Goal: Communication & Community: Answer question/provide support

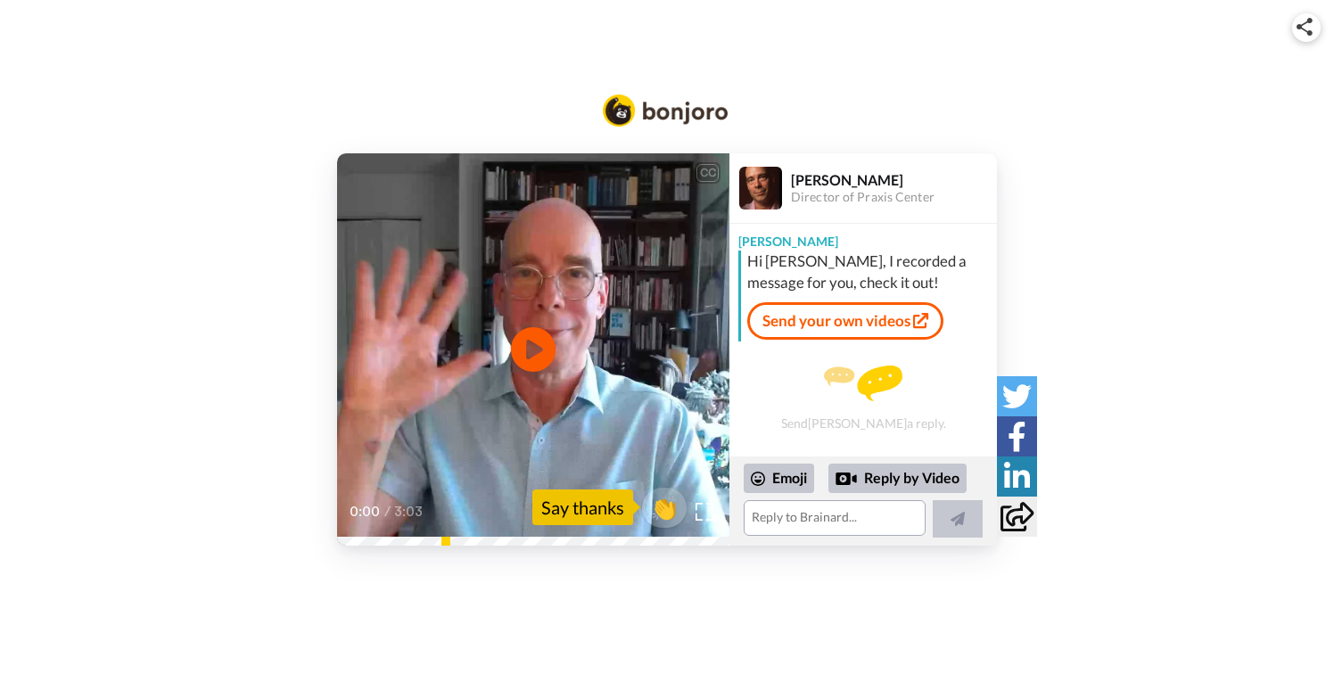
click at [558, 332] on video at bounding box center [533, 349] width 392 height 392
click at [760, 516] on textarea at bounding box center [835, 518] width 182 height 36
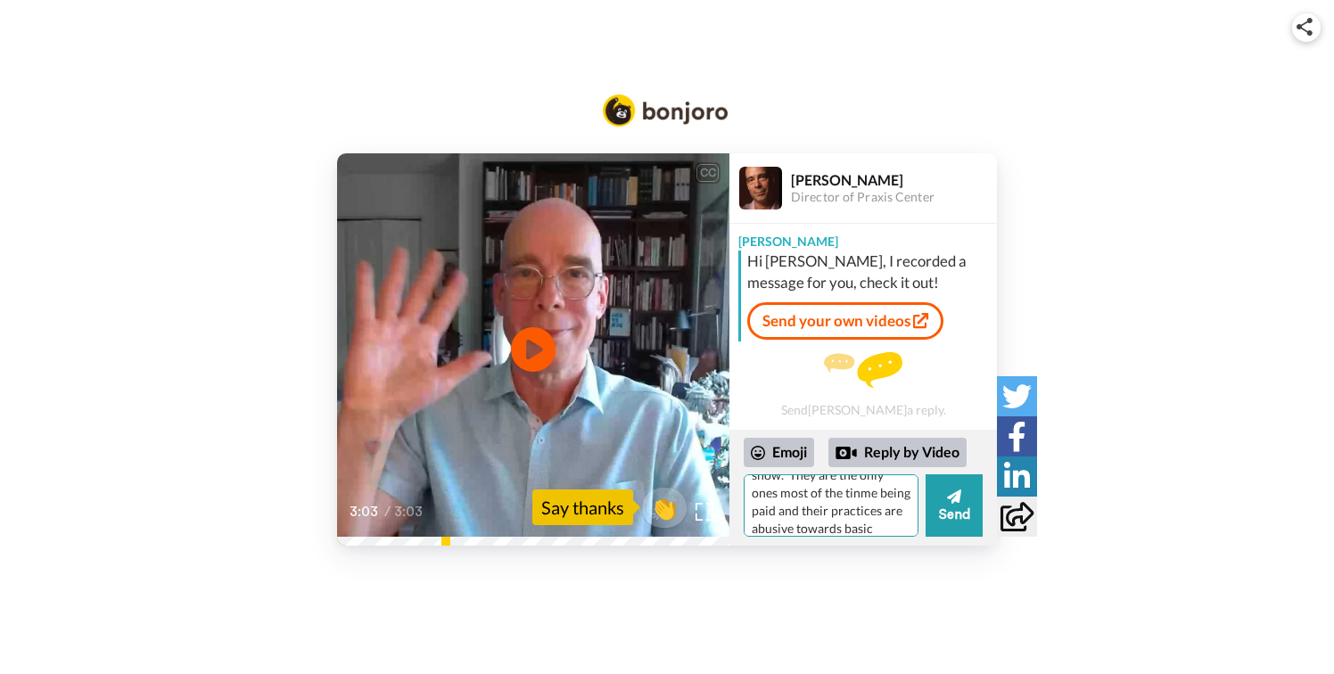
scroll to position [533, 0]
click at [973, 499] on button "Send" at bounding box center [953, 505] width 57 height 62
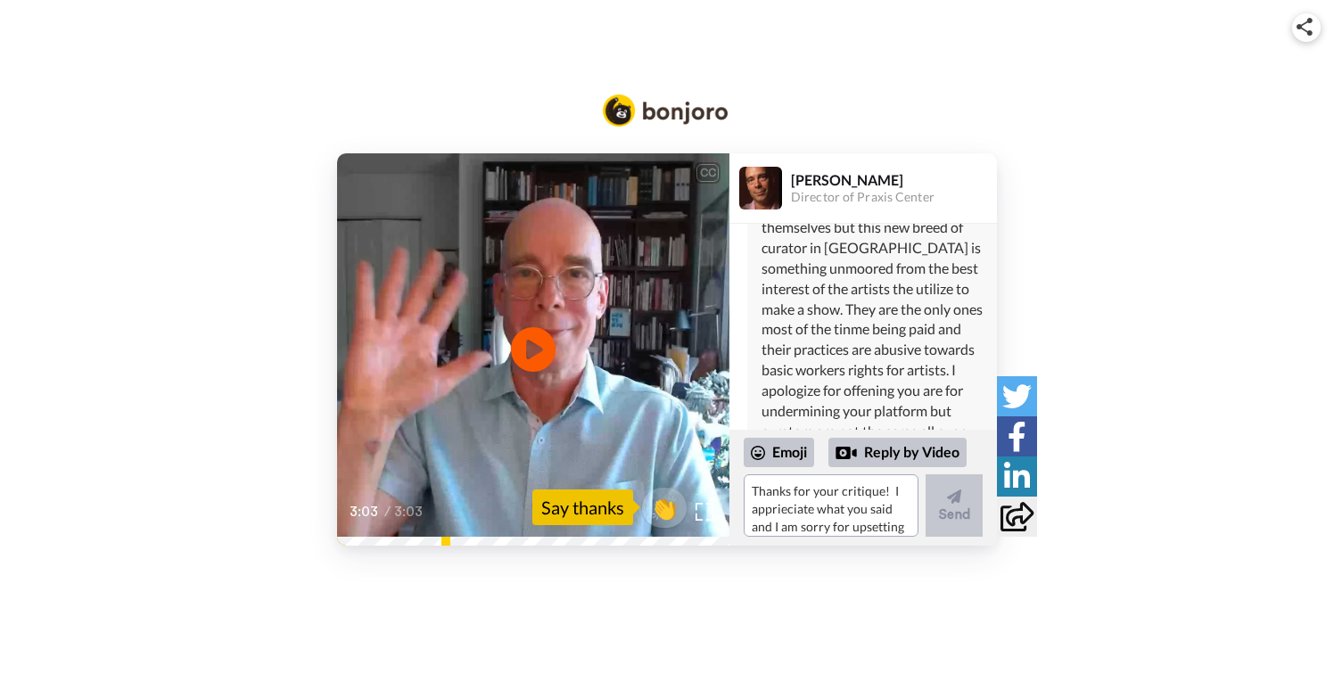
scroll to position [538, 0]
click at [778, 506] on textarea "Thanks for your critique! I apprieciate what you said and I am sorry for upsett…" at bounding box center [831, 505] width 175 height 62
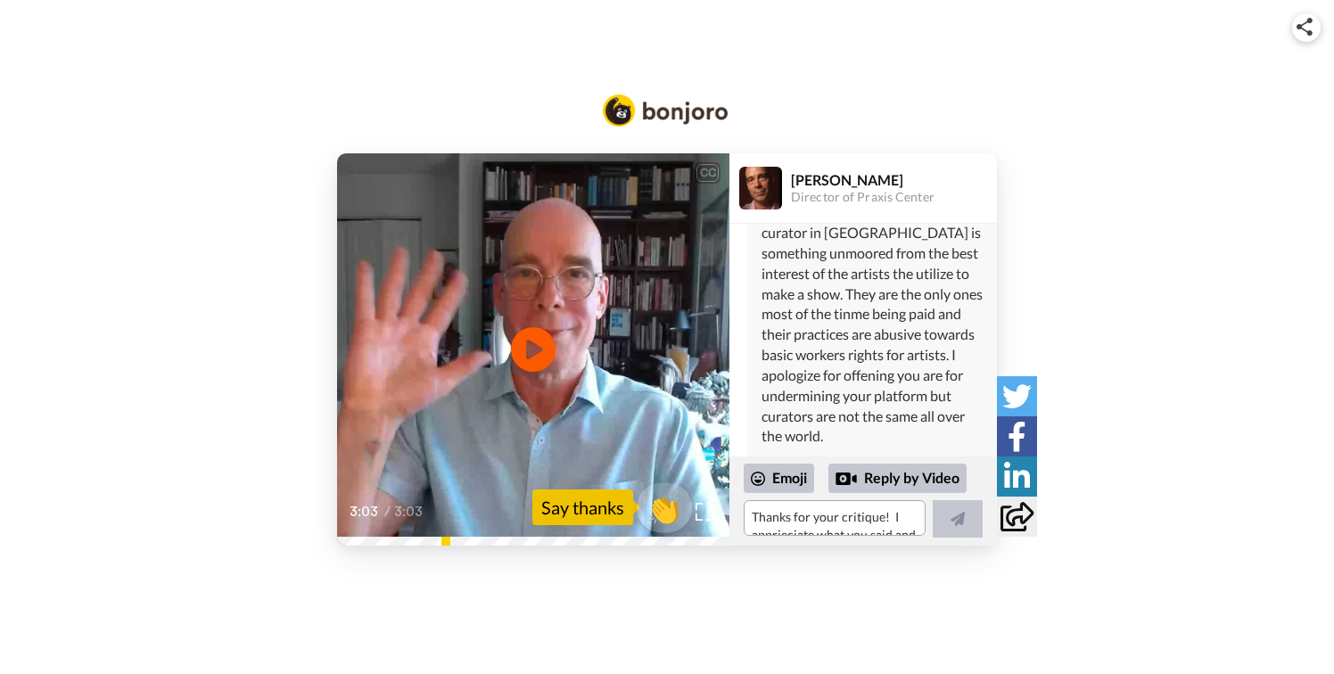
click at [663, 510] on span "👏" at bounding box center [665, 507] width 56 height 36
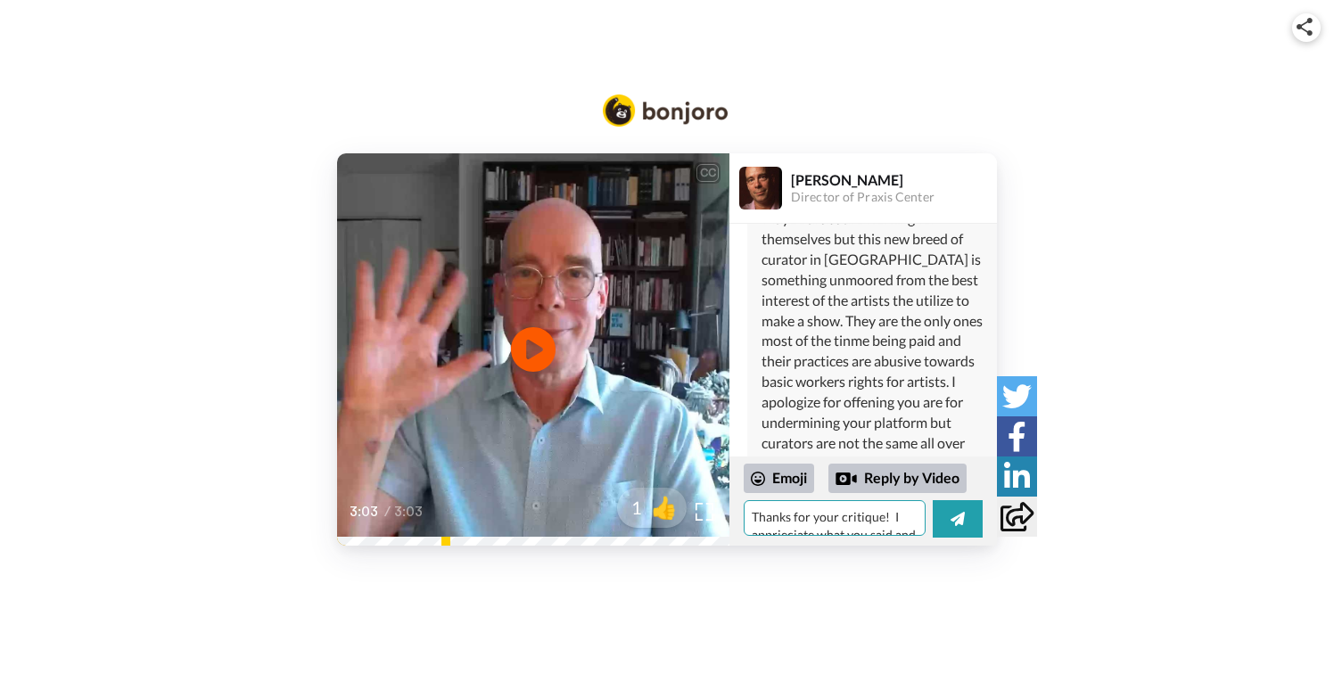
click at [774, 522] on textarea "👏" at bounding box center [835, 518] width 182 height 36
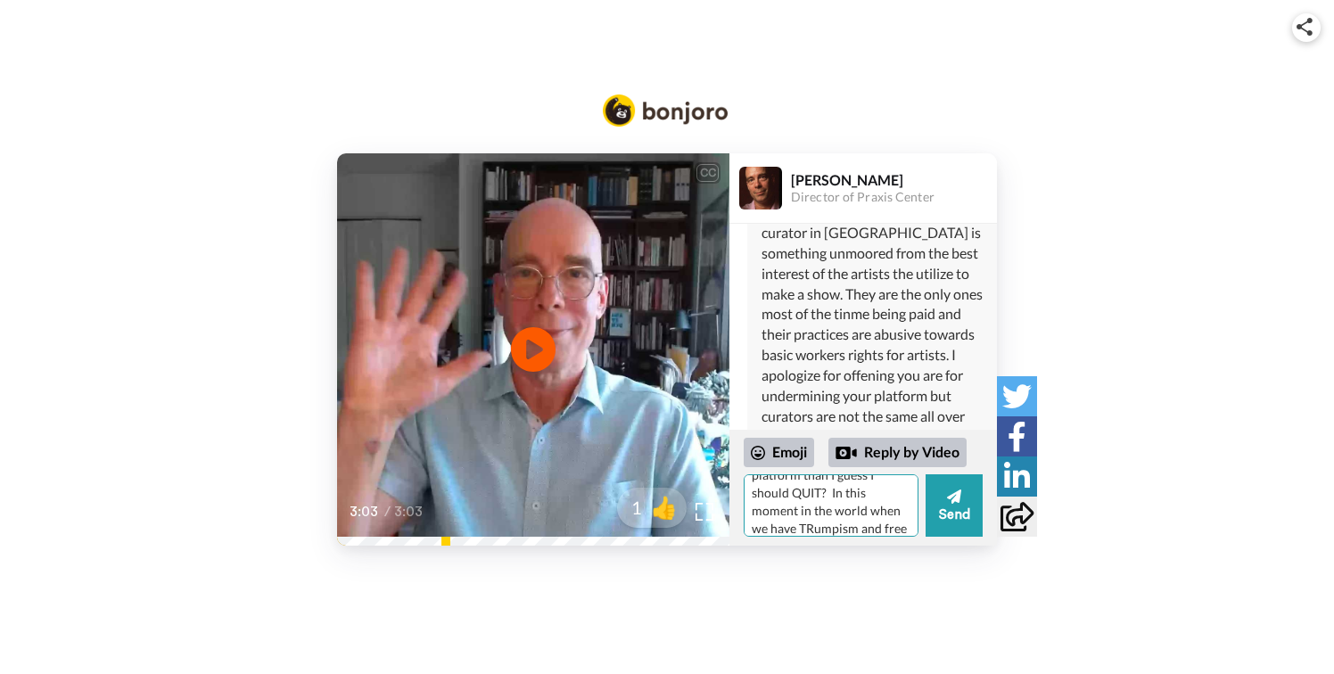
scroll to position [132, 0]
type textarea "👏I appreciate your platform [PERSON_NAME] and I believe in what you are doing b…"
drag, startPoint x: 900, startPoint y: 524, endPoint x: 783, endPoint y: 459, distance: 133.7
click at [783, 459] on div "Emoji Reply by Video 👏I appreciate your platform [PERSON_NAME] and I believe in…" at bounding box center [863, 488] width 239 height 100
